Goal: Find specific page/section: Find specific page/section

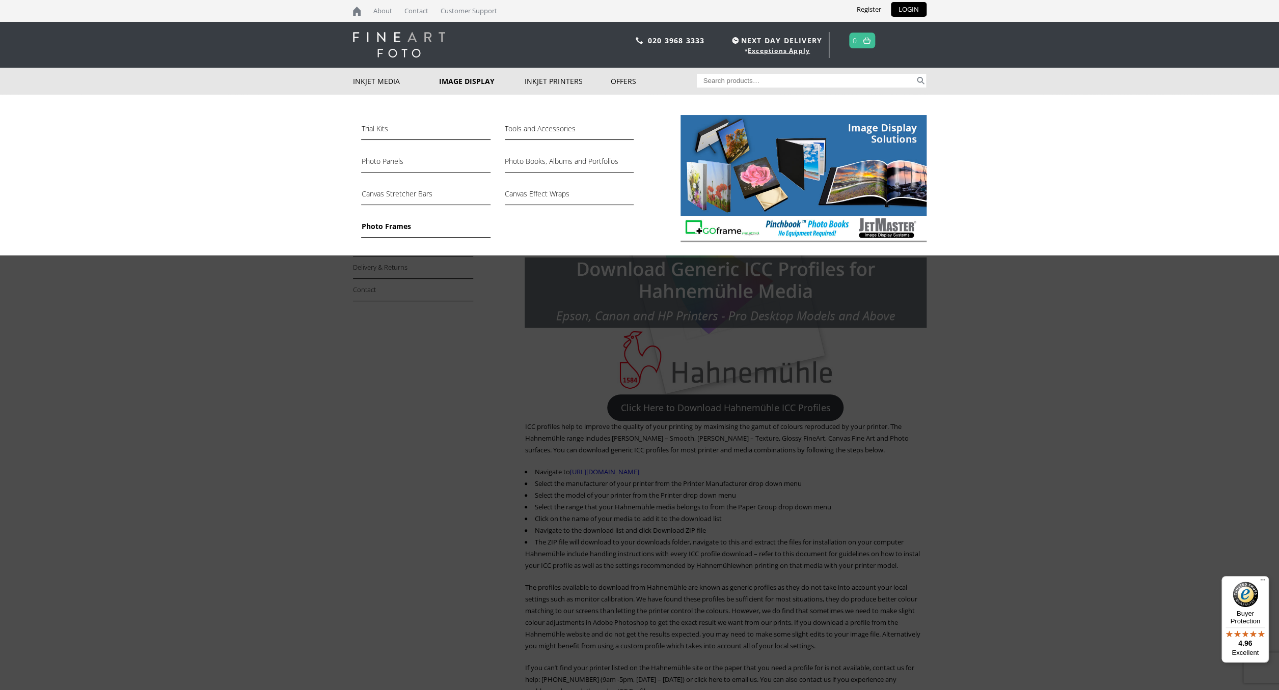
click at [393, 228] on link "Photo Frames" at bounding box center [425, 228] width 129 height 17
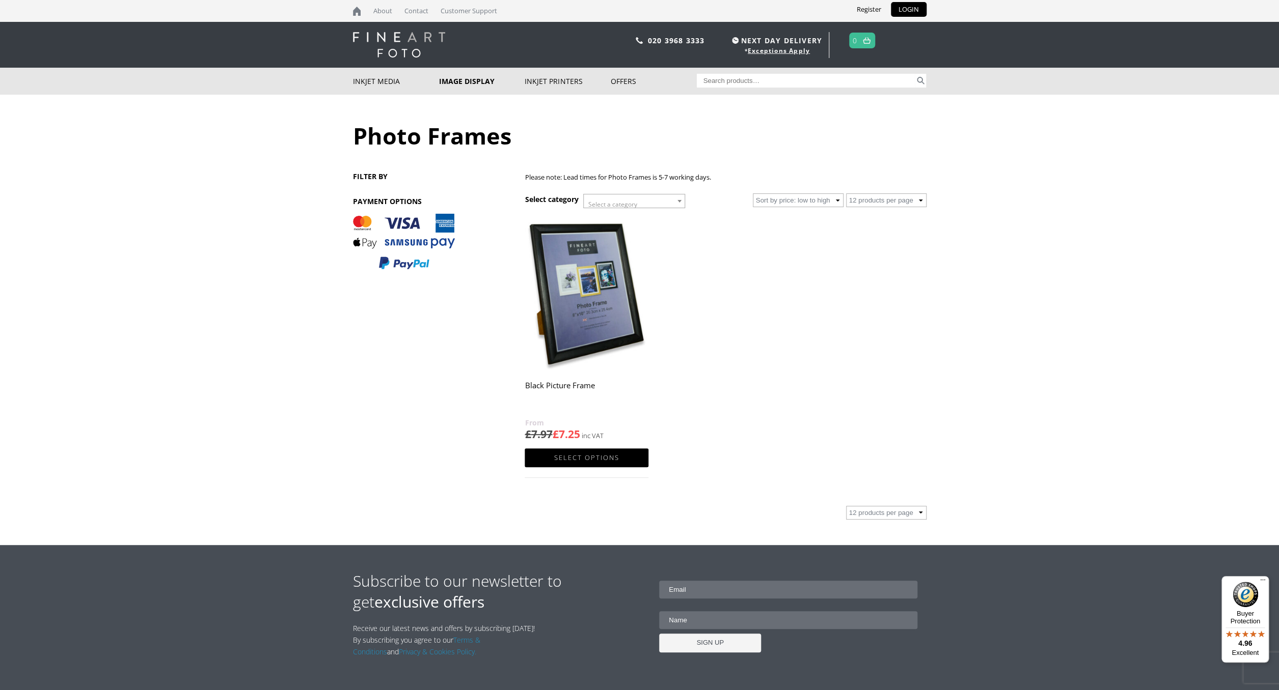
click at [722, 81] on input "Search for:" at bounding box center [806, 81] width 218 height 14
type input "icc"
click at [915, 74] on button "Search" at bounding box center [921, 81] width 12 height 14
